Goal: Information Seeking & Learning: Learn about a topic

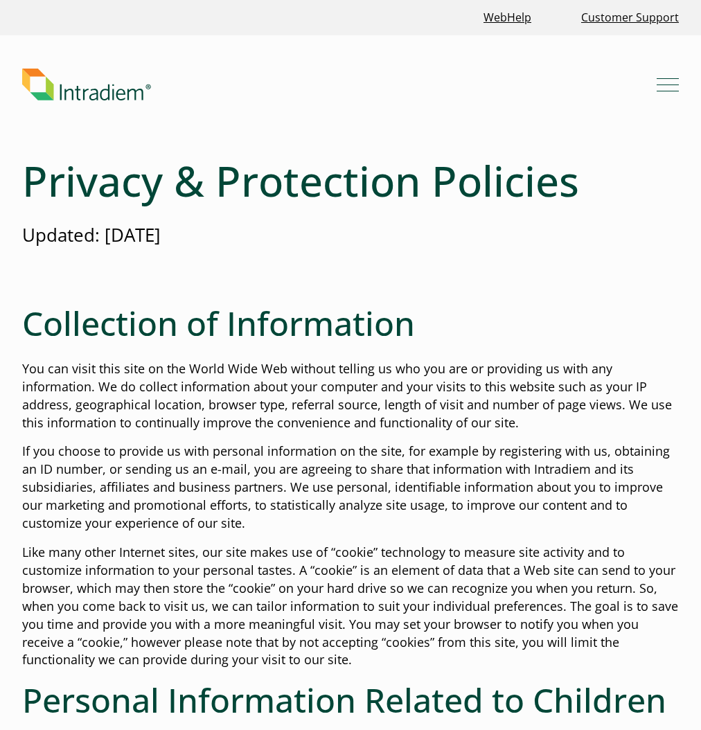
drag, startPoint x: 509, startPoint y: 319, endPoint x: 606, endPoint y: 266, distance: 110.4
click at [509, 319] on h2 "Collection of Information" at bounding box center [350, 324] width 657 height 40
click at [180, 237] on p "Updated: September 2023" at bounding box center [350, 235] width 657 height 26
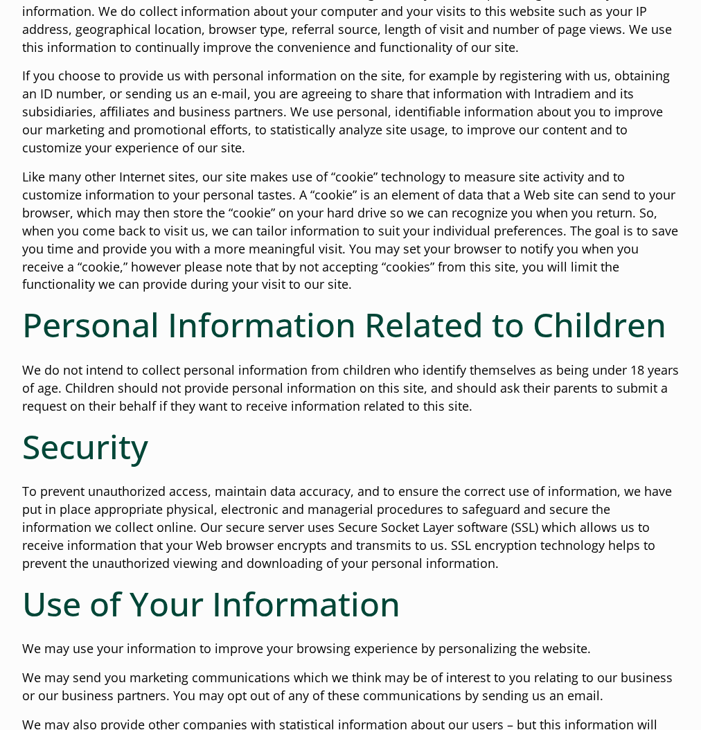
scroll to position [416, 0]
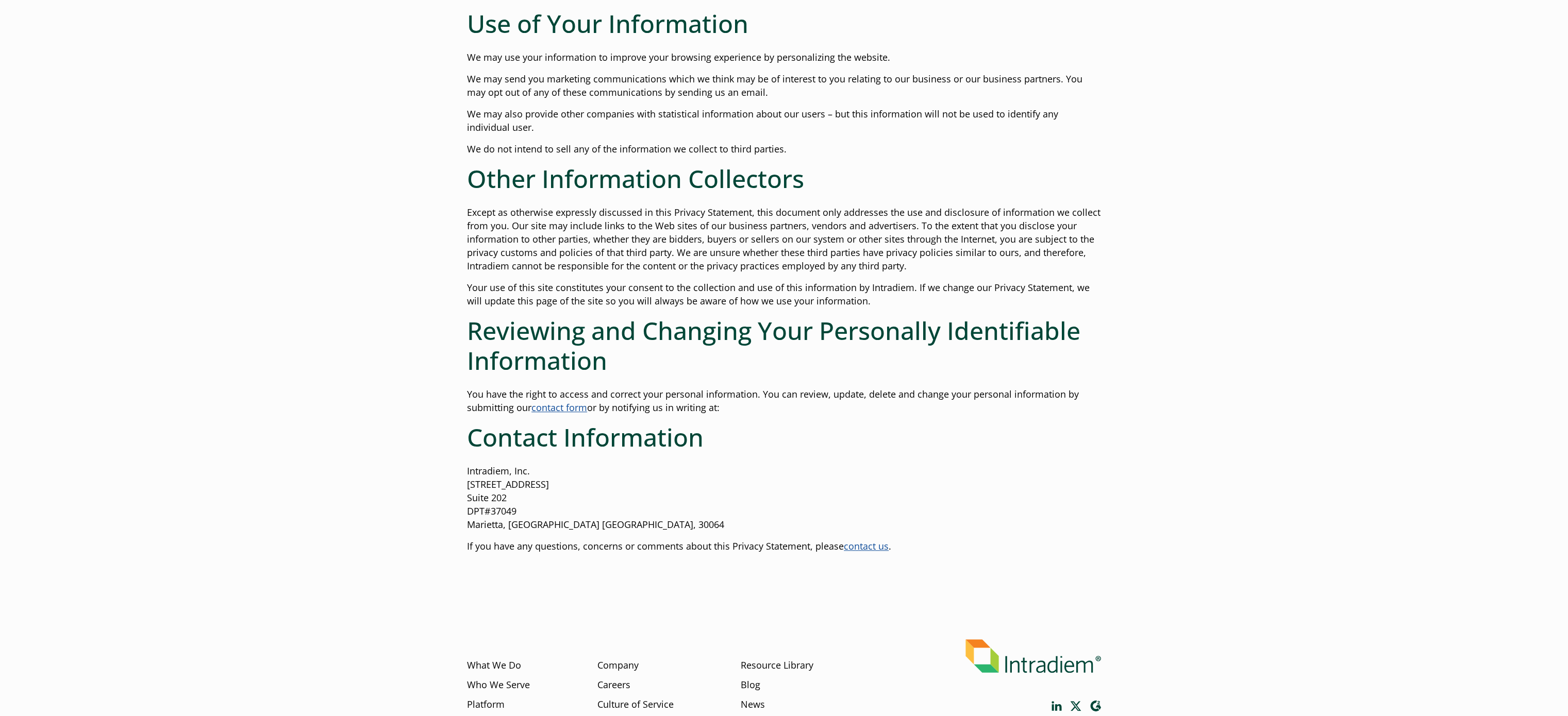
scroll to position [721, 0]
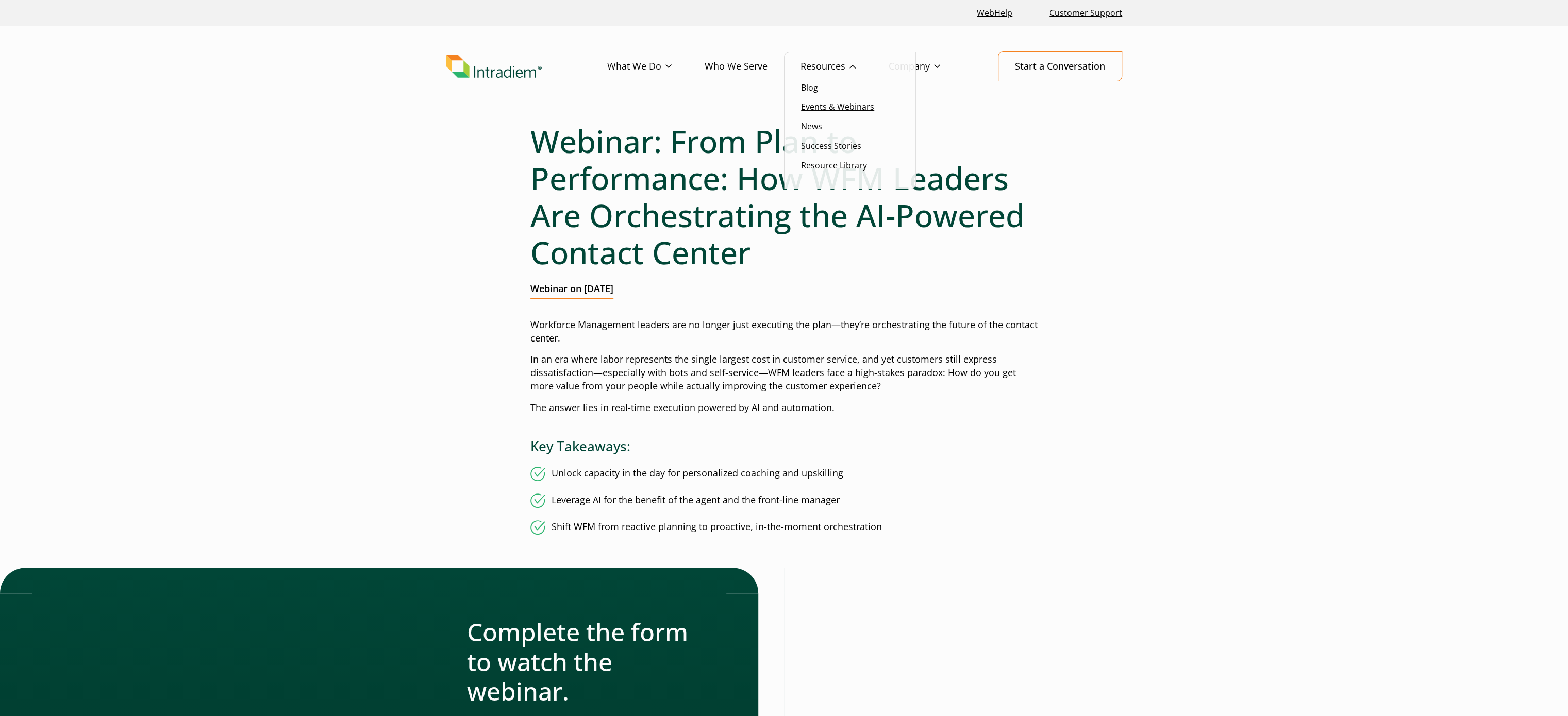
click at [832, 104] on link "Events & Webinars" at bounding box center [838, 106] width 73 height 11
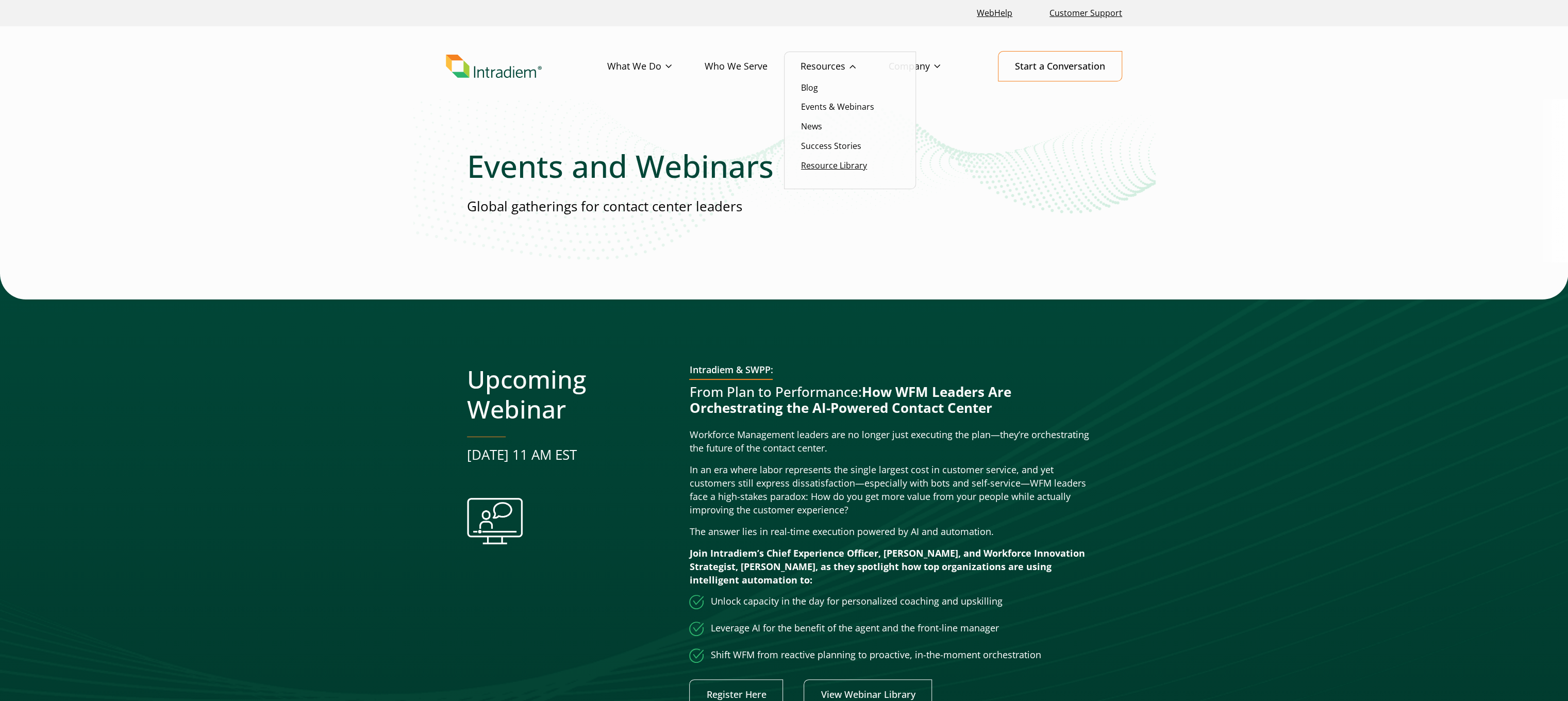
click at [846, 162] on link "Resource Library" at bounding box center [834, 165] width 66 height 11
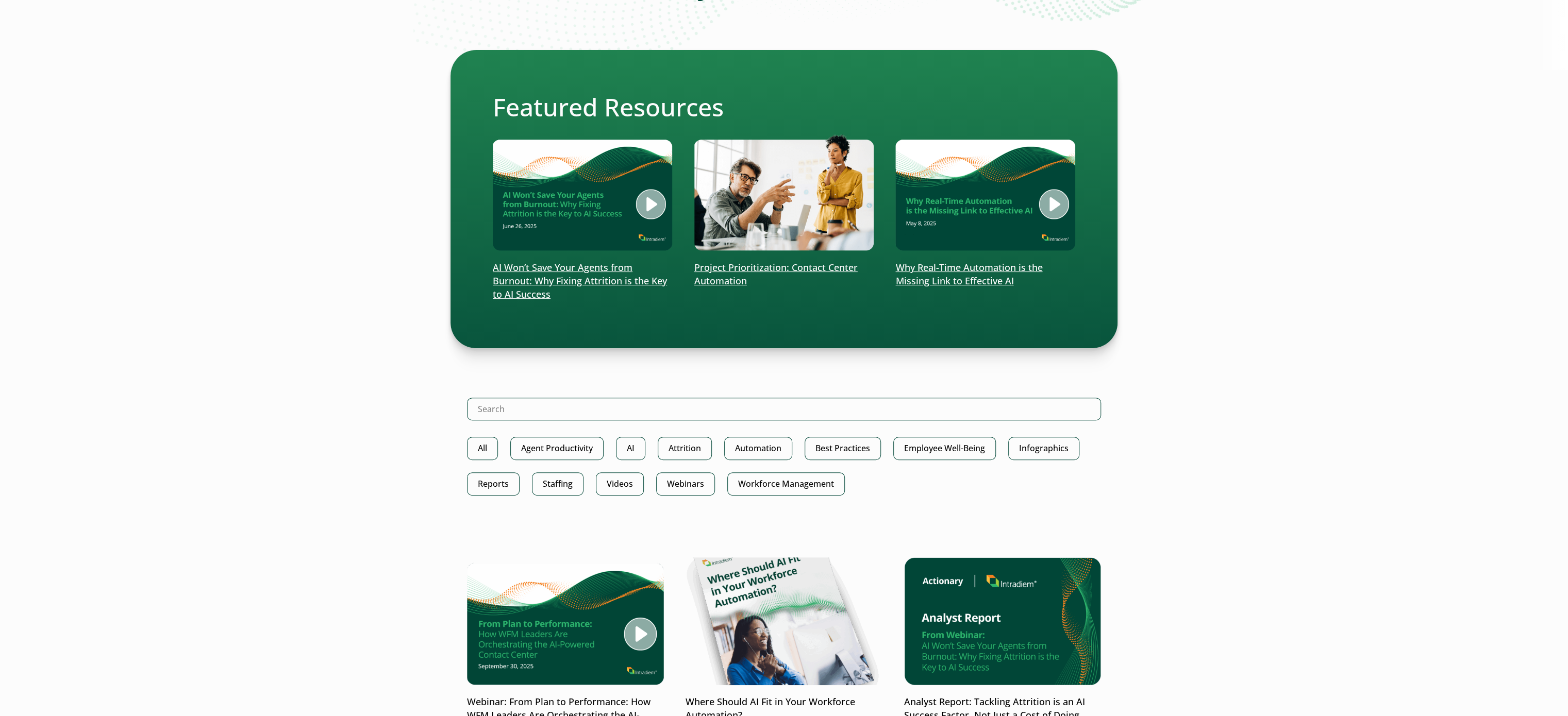
scroll to position [206, 0]
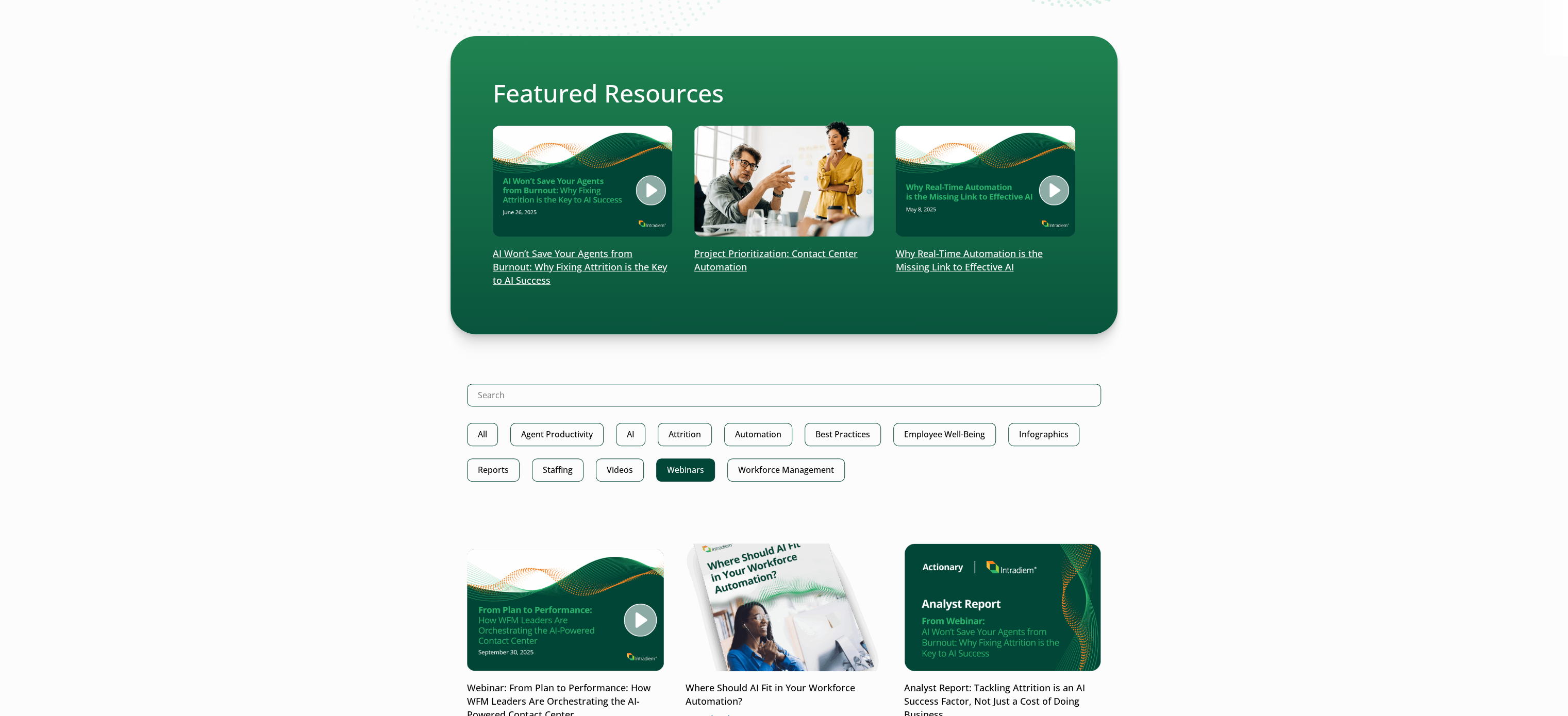
click at [682, 477] on link "Webinars" at bounding box center [685, 470] width 59 height 23
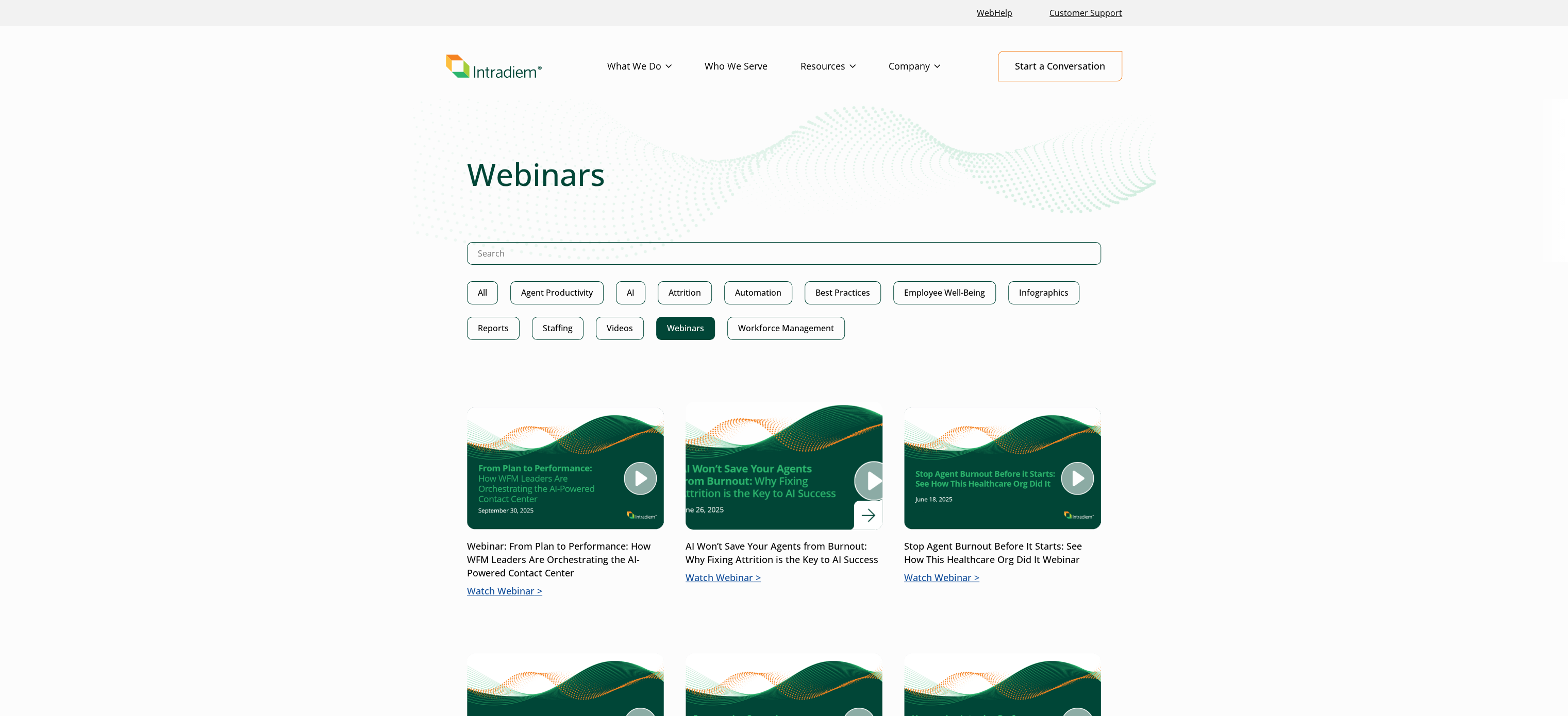
click at [750, 468] on img at bounding box center [783, 465] width 236 height 154
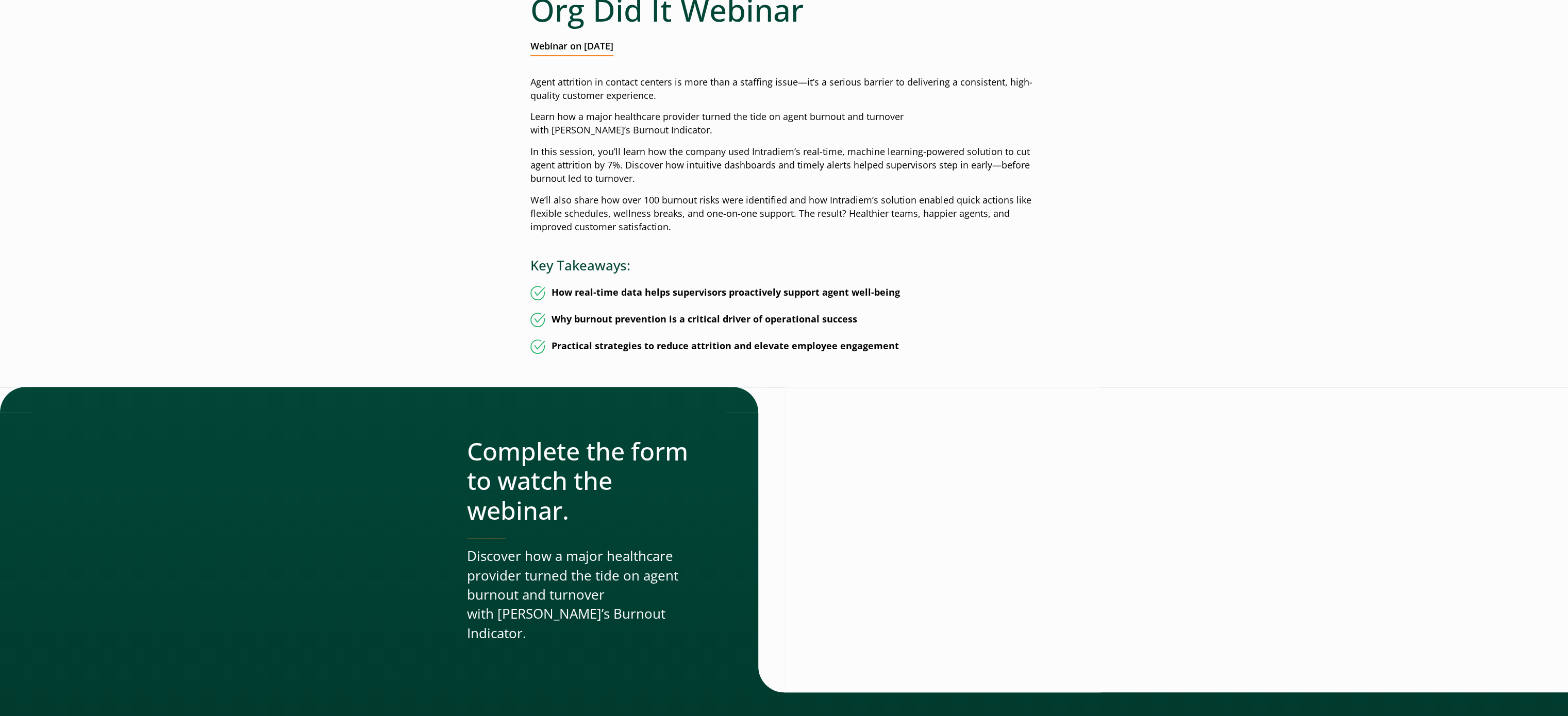
scroll to position [206, 0]
